Goal: Information Seeking & Learning: Understand process/instructions

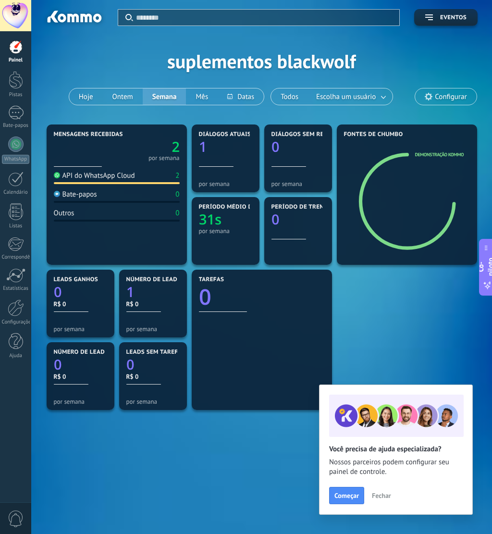
click at [392, 437] on button "Fechar" at bounding box center [382, 495] width 28 height 14
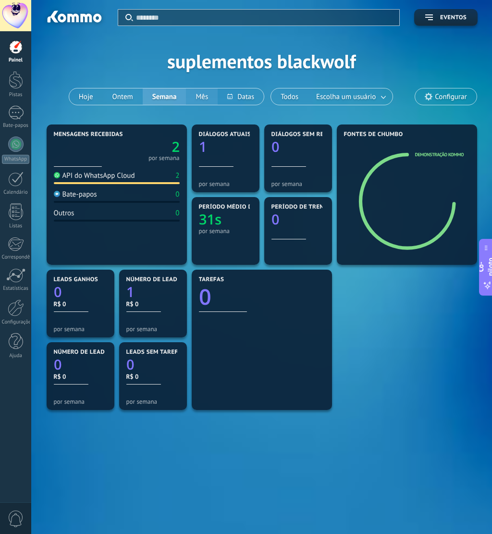
click at [205, 94] on font "Mês" at bounding box center [202, 96] width 12 height 9
click at [24, 282] on div at bounding box center [15, 275] width 19 height 14
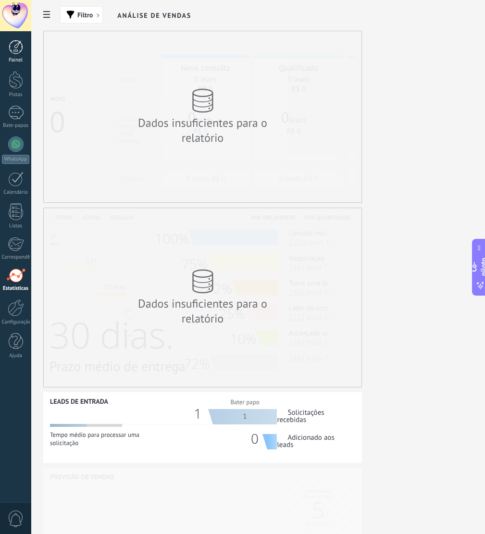
click at [16, 60] on font "Painel" at bounding box center [16, 60] width 14 height 7
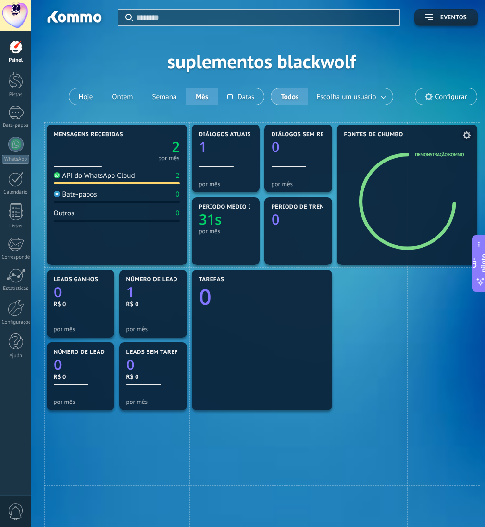
click at [471, 131] on span at bounding box center [467, 135] width 12 height 12
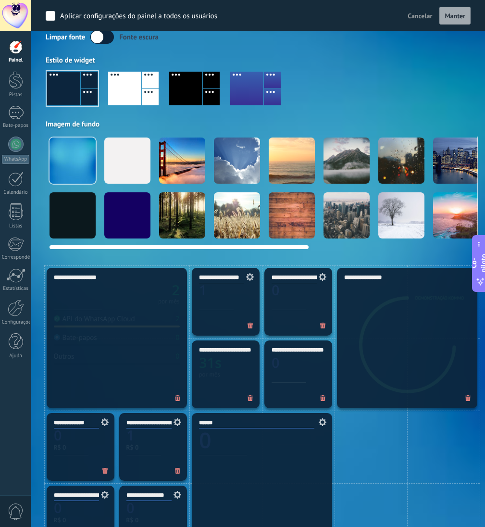
scroll to position [48, 0]
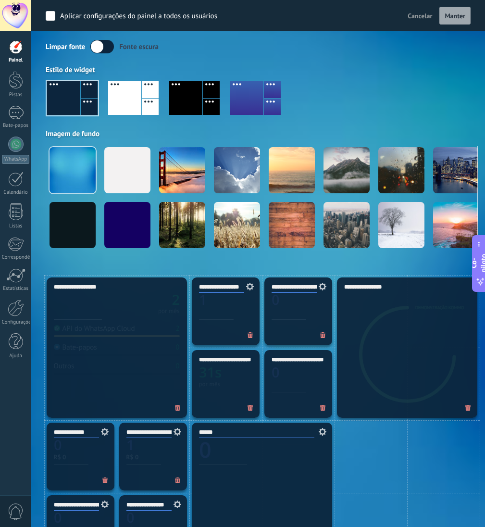
click at [455, 18] on font "Manter" at bounding box center [455, 16] width 21 height 9
click at [105, 48] on label at bounding box center [102, 46] width 24 height 13
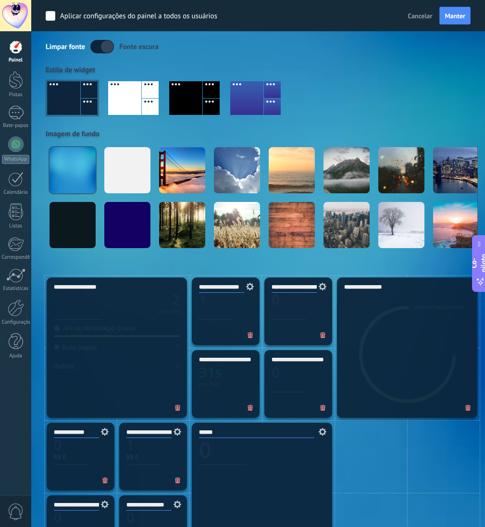
click at [105, 48] on label at bounding box center [102, 46] width 24 height 13
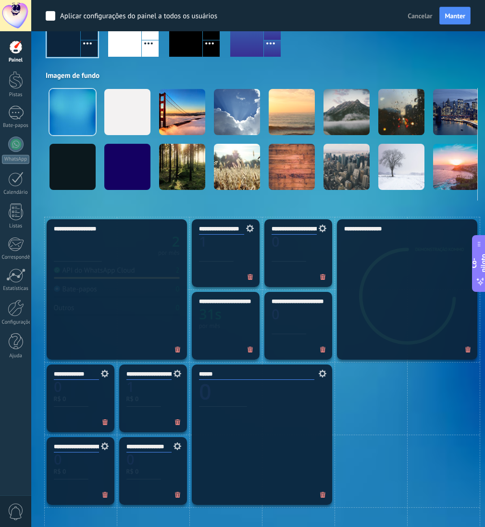
scroll to position [96, 0]
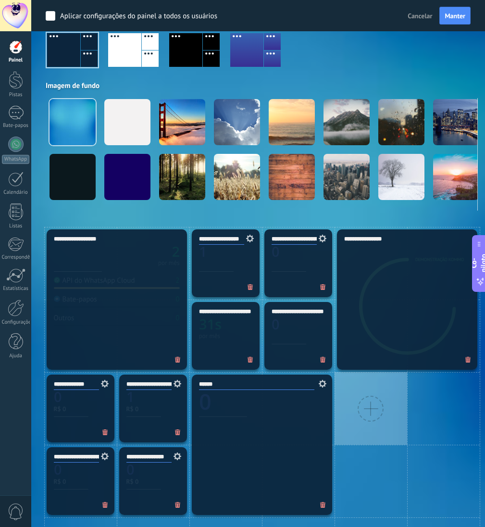
click at [363, 412] on div at bounding box center [371, 409] width 26 height 26
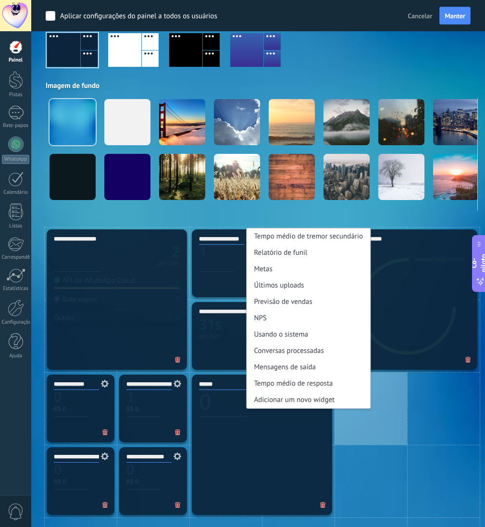
click at [358, 422] on div "Tempo médio de tremor secundário Relatório de funil Metas Últimos uploads Previ…" at bounding box center [371, 408] width 73 height 73
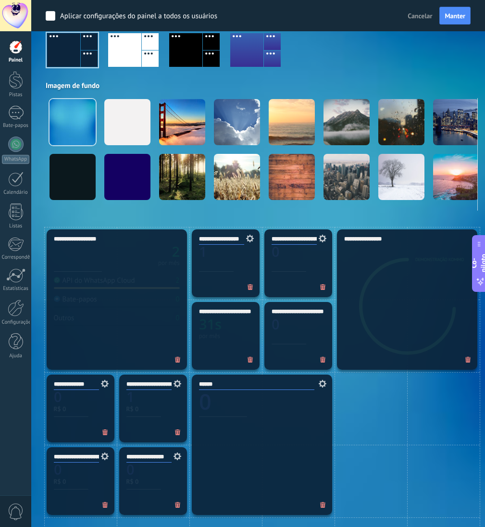
click at [407, 212] on div "Aplicar Eventos suplementos blackwolf Hoje Ontem Semana Mês Todos Escolha um us…" at bounding box center [262, 65] width 432 height 323
drag, startPoint x: 417, startPoint y: 8, endPoint x: 415, endPoint y: 13, distance: 6.1
click at [416, 9] on div "Cancelar Manter" at bounding box center [437, 16] width 67 height 18
click at [415, 13] on font "Cancelar" at bounding box center [420, 16] width 25 height 9
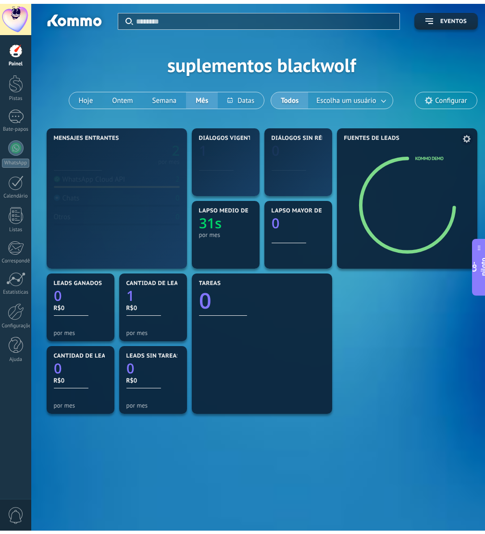
scroll to position [0, 0]
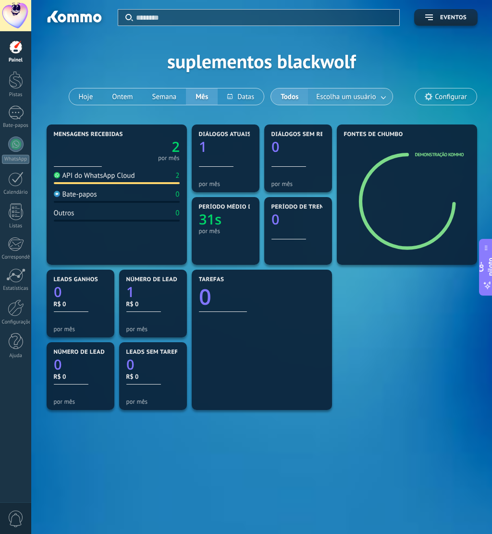
click at [376, 98] on link at bounding box center [383, 97] width 17 height 16
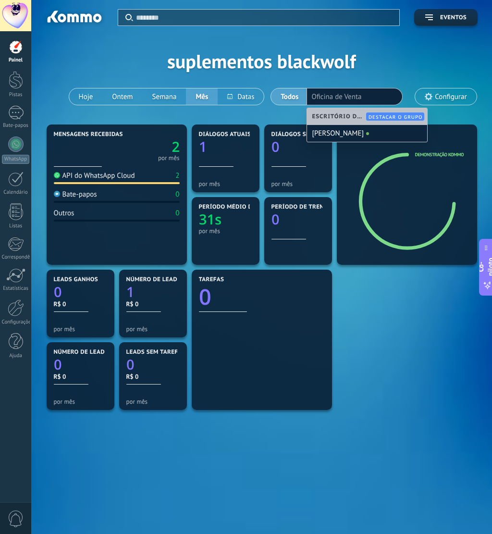
click at [376, 59] on div "Aplicar Eventos suplementos blackwolf Hoje Ontem Semana Mês Todos Escolha um us…" at bounding box center [262, 61] width 432 height 122
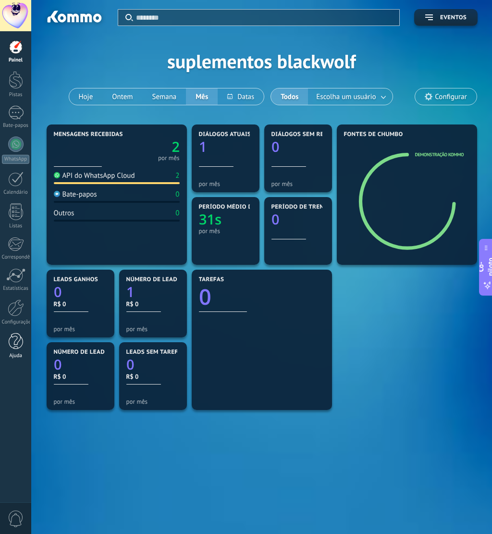
click at [19, 345] on div at bounding box center [16, 341] width 14 height 17
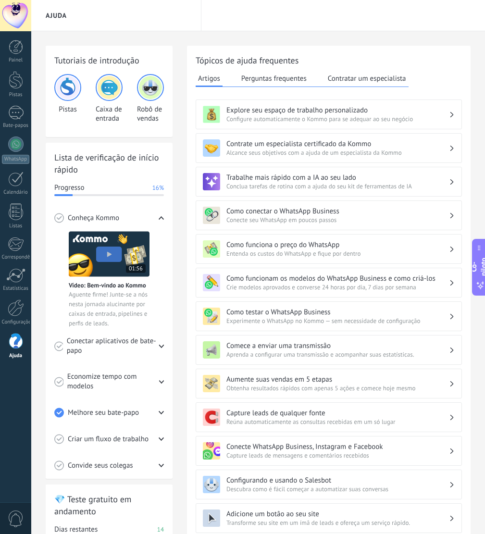
click at [290, 220] on font "Conecte seu WhatsApp em poucos passos" at bounding box center [281, 220] width 110 height 8
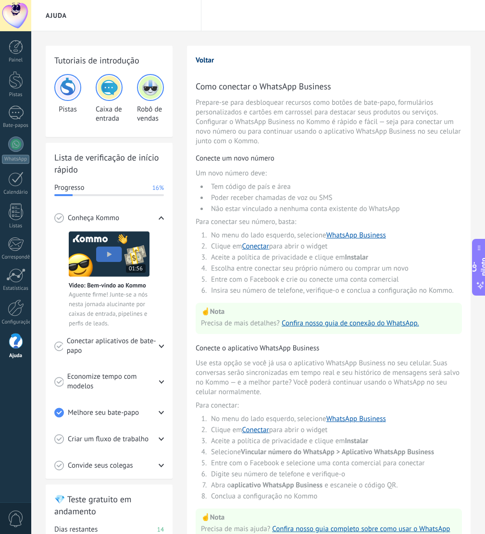
click at [199, 57] on font "Voltar" at bounding box center [205, 60] width 18 height 9
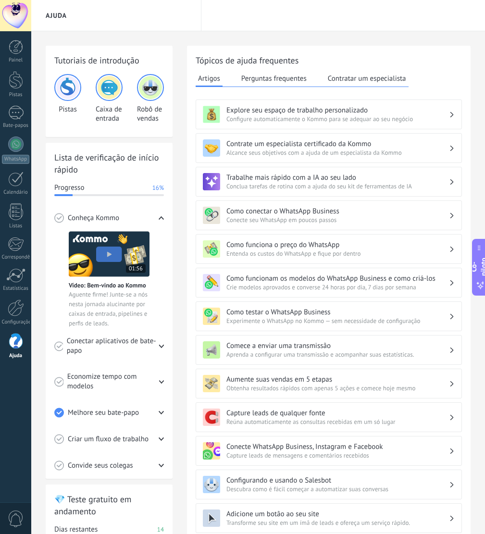
click at [379, 83] on font "Contratar um especialista" at bounding box center [367, 78] width 78 height 9
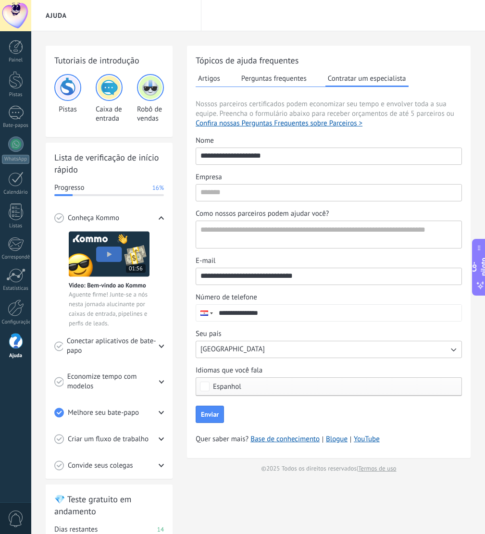
click at [220, 78] on button "Artigos" at bounding box center [209, 78] width 27 height 14
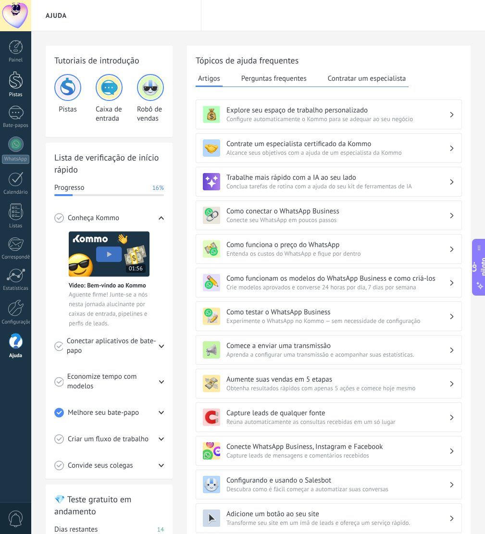
click at [12, 92] on font "Pistas" at bounding box center [15, 94] width 13 height 7
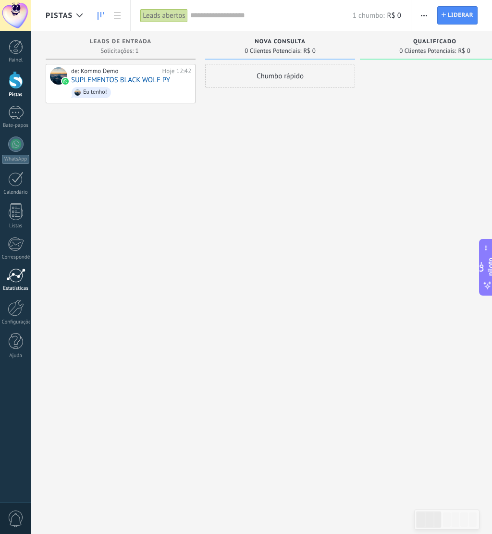
click at [0, 281] on link "Estatísticas" at bounding box center [15, 280] width 31 height 24
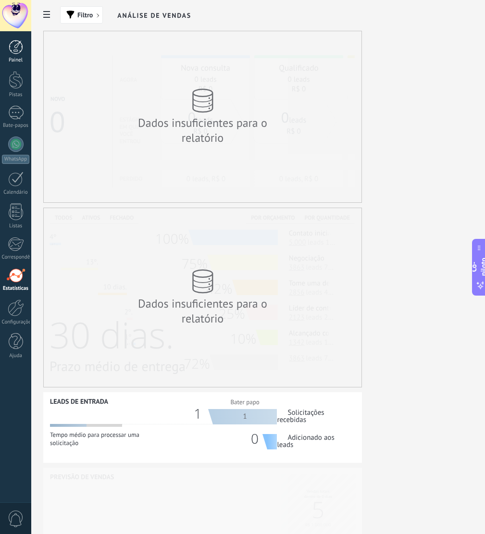
click at [15, 60] on font "Painel" at bounding box center [16, 60] width 14 height 7
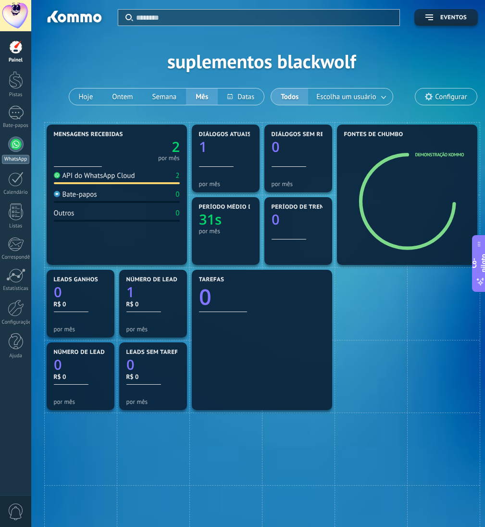
click at [14, 144] on div at bounding box center [15, 144] width 15 height 15
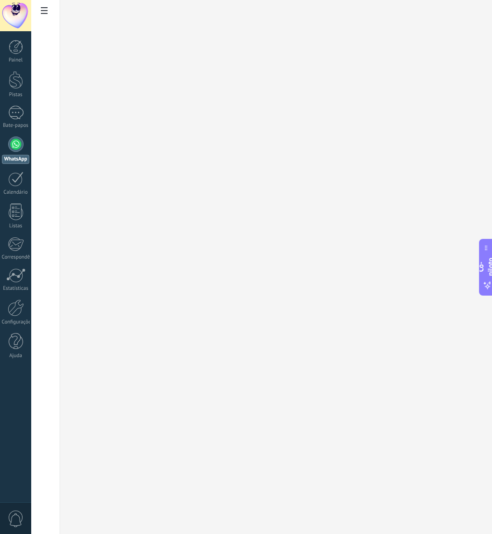
click at [8, 147] on link "WhatsApp" at bounding box center [15, 150] width 31 height 27
click at [15, 116] on div at bounding box center [15, 113] width 15 height 14
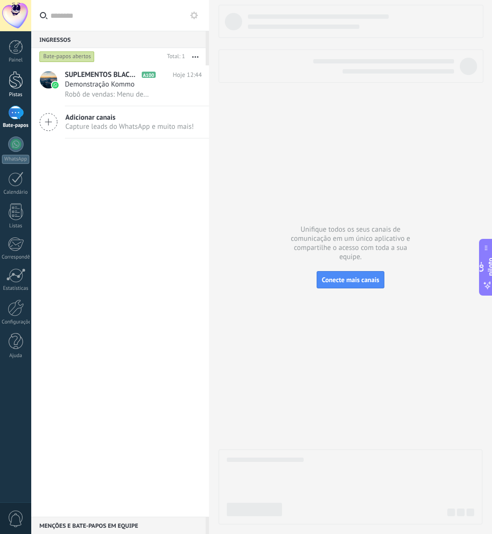
click at [13, 98] on font "Pistas" at bounding box center [15, 94] width 13 height 7
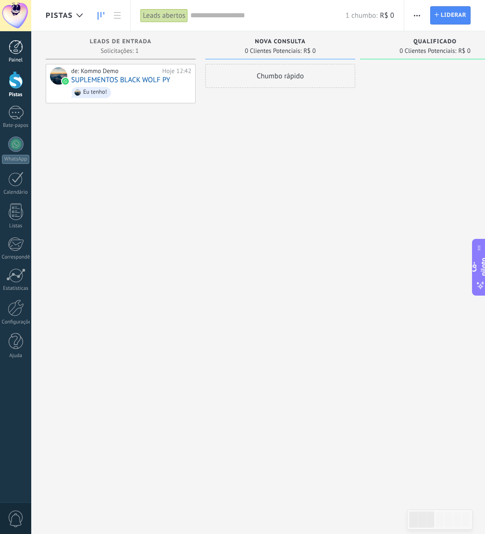
click at [19, 58] on font "Painel" at bounding box center [16, 60] width 14 height 7
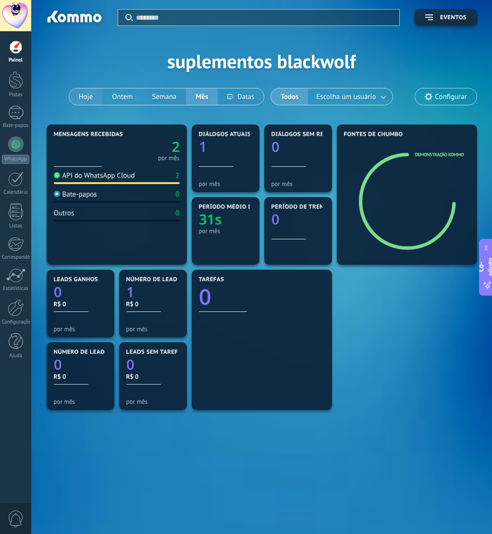
click at [84, 91] on button "Hoje" at bounding box center [86, 96] width 34 height 16
click at [15, 161] on font "WhatsApp" at bounding box center [15, 159] width 23 height 7
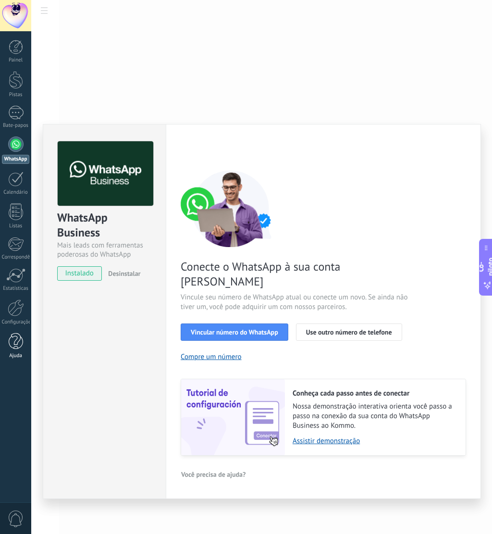
click at [12, 354] on font "Ajuda" at bounding box center [15, 355] width 13 height 7
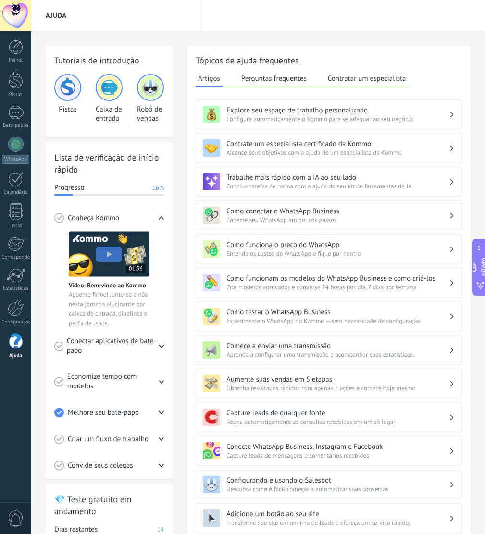
click at [349, 219] on span "Conecte seu WhatsApp em poucos passos" at bounding box center [337, 220] width 223 height 8
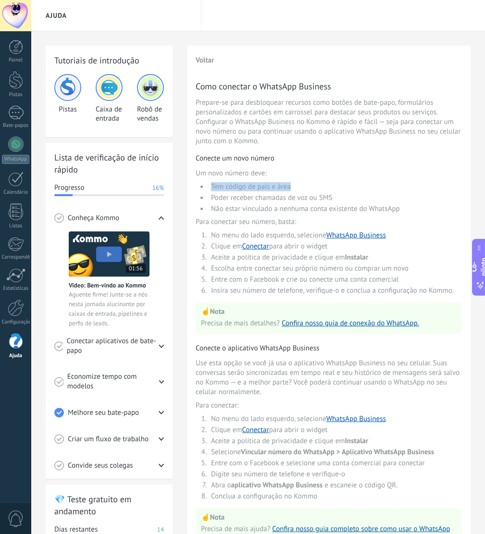
drag, startPoint x: 303, startPoint y: 188, endPoint x: 202, endPoint y: 183, distance: 101.6
click at [201, 180] on div "Como conectar o WhatsApp Business Prepare-se para desbloquear recursos como bot…" at bounding box center [329, 314] width 266 height 469
click at [223, 248] on font "Clique em" at bounding box center [226, 246] width 31 height 9
